Goal: Complete application form

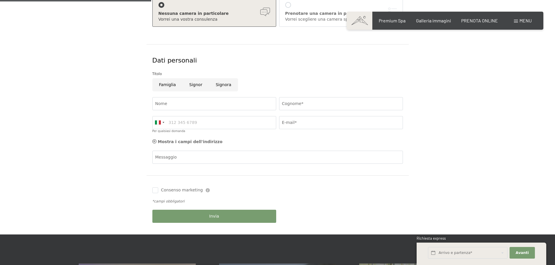
scroll to position [146, 0]
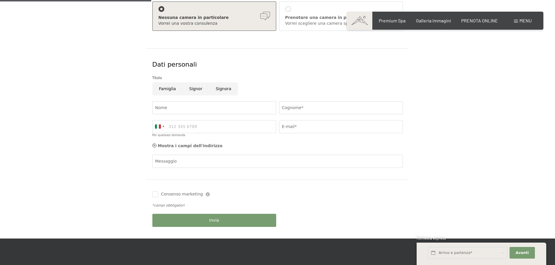
click at [167, 91] on input "Famiglia" at bounding box center [167, 88] width 30 height 13
radio input "true"
click at [299, 108] on input "Cognome*" at bounding box center [341, 107] width 124 height 13
type input "cuoco"
click at [287, 130] on input "E-mail*" at bounding box center [341, 126] width 124 height 13
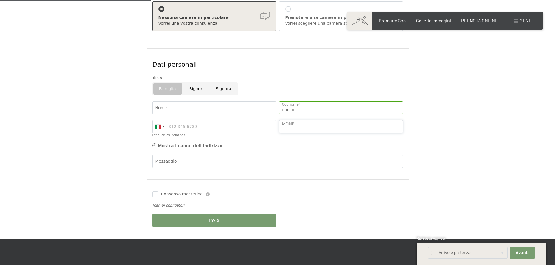
type input "[EMAIL_ADDRESS][DOMAIN_NAME]"
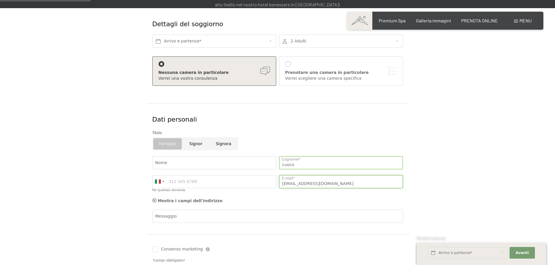
scroll to position [87, 0]
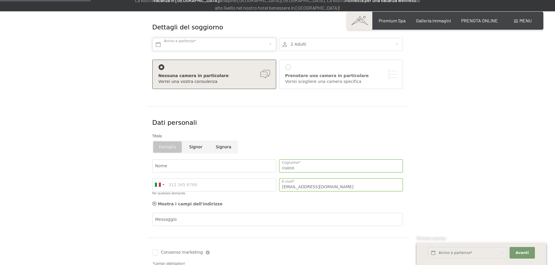
click at [200, 43] on input "text" at bounding box center [214, 44] width 124 height 13
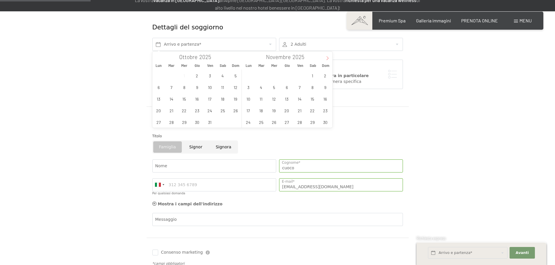
click at [326, 60] on icon at bounding box center [327, 58] width 4 height 4
click at [328, 89] on span "14" at bounding box center [324, 87] width 11 height 11
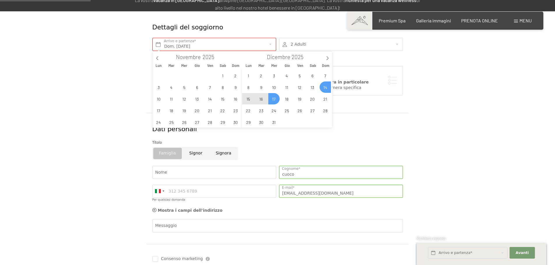
click at [276, 99] on span "17" at bounding box center [273, 98] width 11 height 11
type input "Dom. [DATE] - Mer. [DATE]"
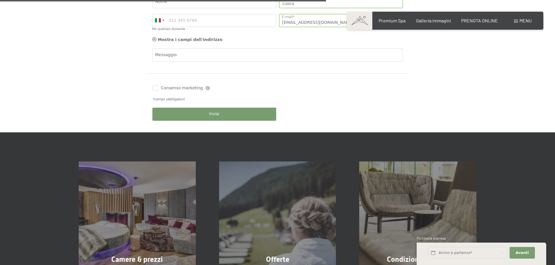
scroll to position [320, 0]
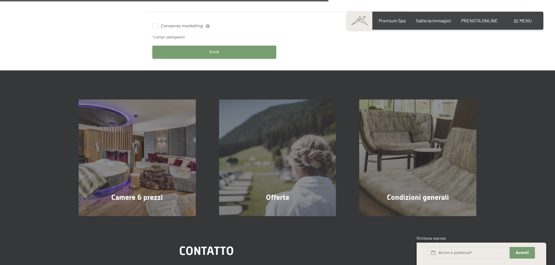
click at [200, 56] on button "Invia" at bounding box center [214, 52] width 124 height 13
